Goal: Navigation & Orientation: Find specific page/section

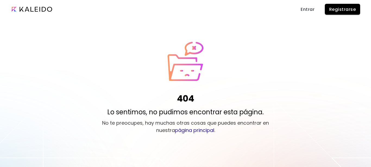
click at [305, 9] on span "Entrar" at bounding box center [307, 10] width 14 height 6
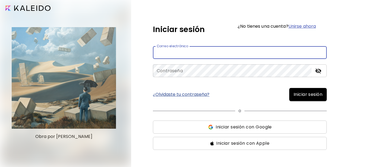
click at [175, 56] on input "email" at bounding box center [240, 52] width 174 height 13
type input "**********"
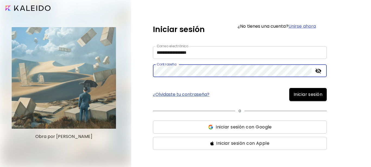
click at [307, 91] on button "Iniciar sesión" at bounding box center [307, 94] width 37 height 13
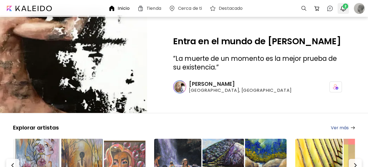
click at [342, 9] on img "button" at bounding box center [343, 8] width 7 height 7
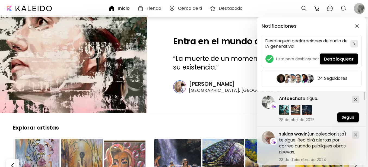
click at [363, 91] on div "[PERSON_NAME] (un coleccionista) te sigue. Recibirá alertas por correo cuando p…" at bounding box center [311, 128] width 109 height 74
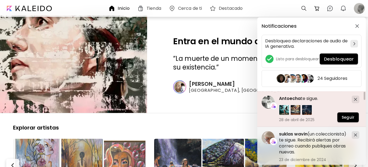
click at [265, 101] on image at bounding box center [268, 101] width 13 height 13
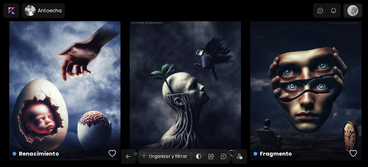
click at [356, 8] on div at bounding box center [352, 10] width 17 height 12
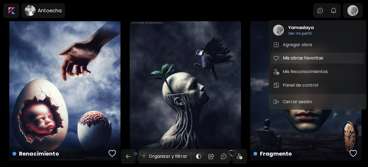
click at [298, 58] on h5 "Mis obras favoritas" at bounding box center [304, 58] width 42 height 7
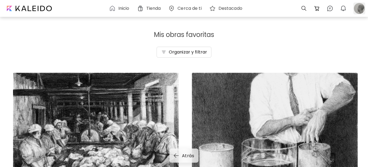
click at [355, 8] on div at bounding box center [359, 8] width 12 height 12
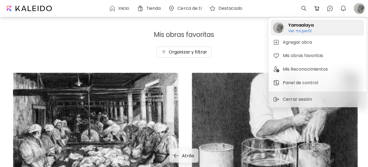
click at [279, 28] on image at bounding box center [278, 27] width 11 height 11
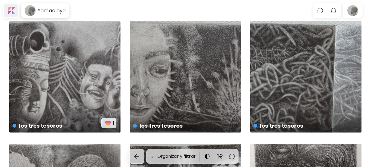
click at [11, 10] on div at bounding box center [11, 10] width 14 height 12
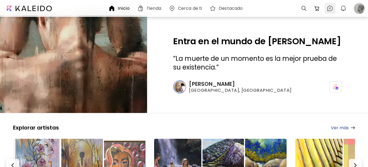
click at [329, 9] on img at bounding box center [330, 8] width 7 height 7
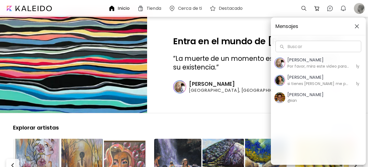
click at [280, 80] on image "button" at bounding box center [279, 80] width 11 height 11
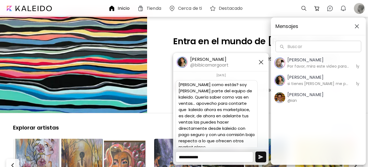
scroll to position [93, 0]
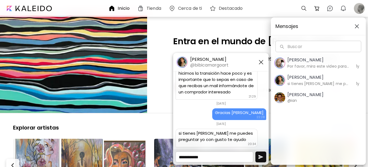
click at [181, 60] on image at bounding box center [182, 62] width 11 height 11
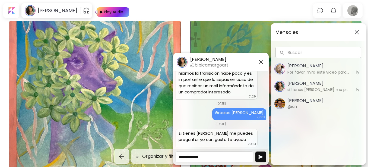
click at [29, 10] on div "Mensajes Buscar Buscar [PERSON_NAME] Por favor, mira este video para conocer má…" at bounding box center [184, 83] width 368 height 167
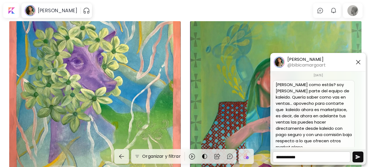
click at [279, 62] on image at bounding box center [279, 62] width 11 height 11
click at [356, 61] on img "button" at bounding box center [358, 62] width 7 height 7
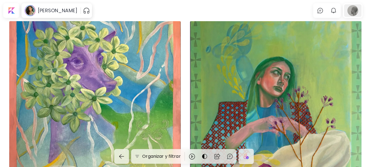
click at [354, 11] on div at bounding box center [352, 10] width 17 height 12
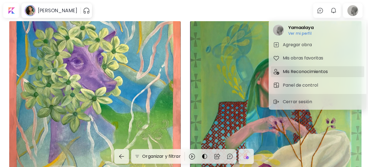
click at [294, 74] on h5 "Mis Reconocimientos" at bounding box center [306, 71] width 47 height 7
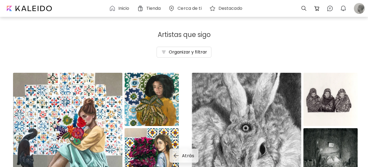
click at [368, 20] on html "Inicio Tienda Cerca de ti Destacado 0 0 0 Artistas que sigo Organizar y filtrar…" at bounding box center [184, 83] width 368 height 167
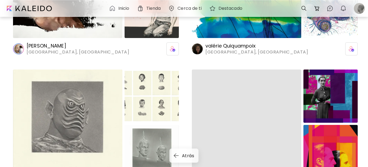
scroll to position [1531, 0]
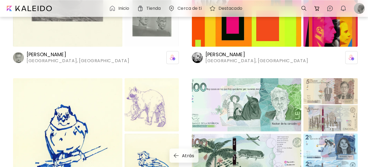
click at [192, 9] on h6 "Cerca de ti" at bounding box center [189, 8] width 24 height 4
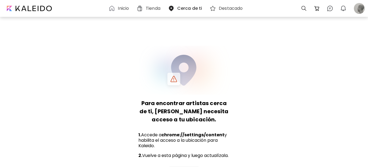
click at [226, 9] on h6 "Destacado" at bounding box center [231, 8] width 24 height 4
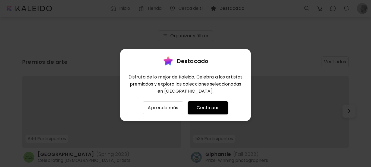
click at [198, 110] on span "Continuar" at bounding box center [208, 107] width 32 height 7
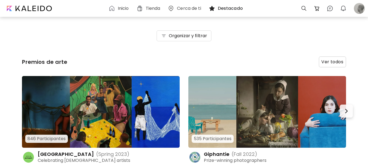
click at [120, 8] on h6 "Inicio" at bounding box center [123, 8] width 11 height 4
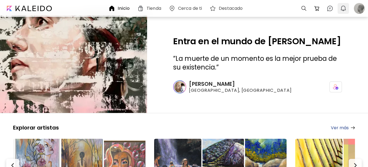
click at [342, 9] on img "button" at bounding box center [343, 8] width 7 height 7
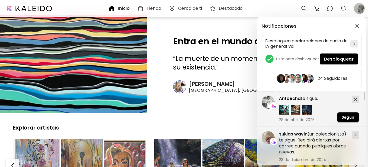
drag, startPoint x: 367, startPoint y: 64, endPoint x: 366, endPoint y: 77, distance: 12.8
click at [366, 77] on div "Notificaciones Desbloquea declaraciones de audio de IA generativa. Listo para d…" at bounding box center [184, 83] width 368 height 167
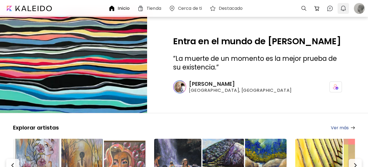
click at [345, 7] on img "button" at bounding box center [343, 8] width 7 height 7
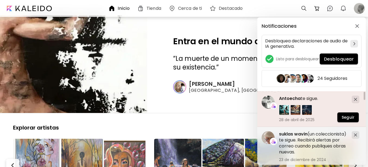
click at [362, 94] on div "[PERSON_NAME] [PERSON_NAME]. 6 de diciembre de 2023 [PERSON_NAME] (un coleccion…" at bounding box center [311, 128] width 109 height 74
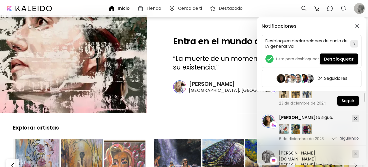
scroll to position [114, 0]
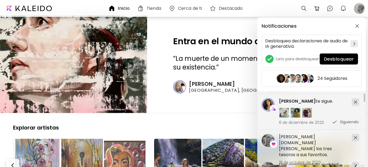
click at [364, 97] on div at bounding box center [365, 98] width 2 height 8
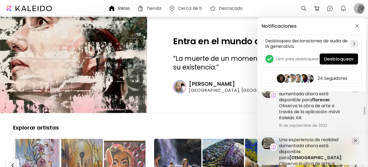
scroll to position [781, 0]
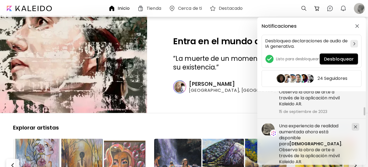
drag, startPoint x: 364, startPoint y: 97, endPoint x: 364, endPoint y: 110, distance: 13.6
click at [364, 110] on div at bounding box center [365, 111] width 2 height 8
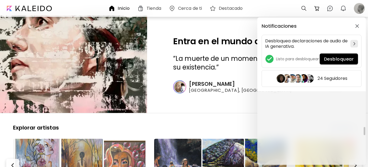
scroll to position [1340, 0]
drag, startPoint x: 364, startPoint y: 110, endPoint x: 365, endPoint y: 78, distance: 32.0
click at [365, 78] on div "Notificaciones Desbloquea declaraciones de audio de IA generativa. Listo para d…" at bounding box center [311, 90] width 109 height 147
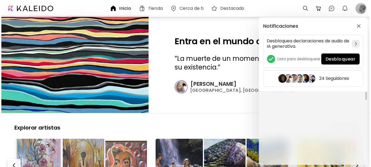
scroll to position [0, 0]
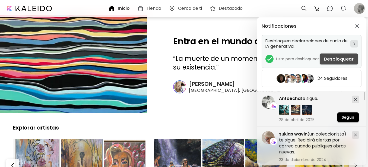
click at [344, 60] on span "Desbloquear" at bounding box center [339, 59] width 30 height 6
